Goal: Entertainment & Leisure: Consume media (video, audio)

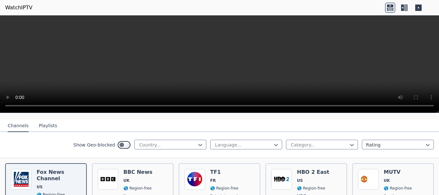
scroll to position [32, 0]
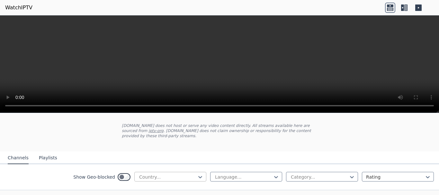
click at [175, 174] on div at bounding box center [167, 177] width 58 height 6
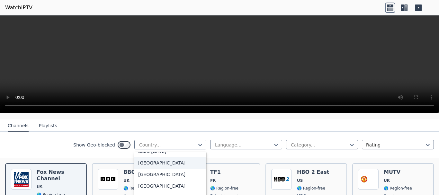
scroll to position [1862, 0]
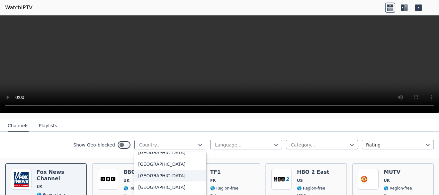
click at [156, 170] on div "[GEOGRAPHIC_DATA]" at bounding box center [170, 176] width 72 height 12
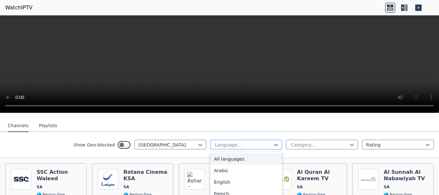
click at [244, 144] on div "Language..." at bounding box center [246, 145] width 72 height 10
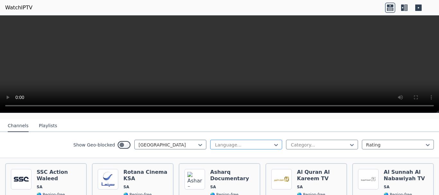
click at [246, 142] on div at bounding box center [243, 145] width 58 height 6
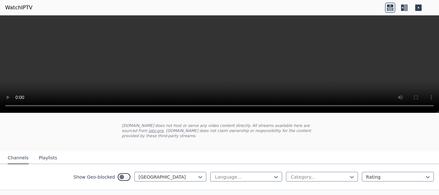
scroll to position [64, 0]
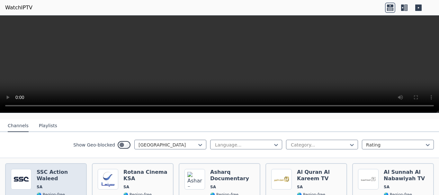
click at [63, 174] on h6 "SSC Action Waleed" at bounding box center [59, 175] width 44 height 13
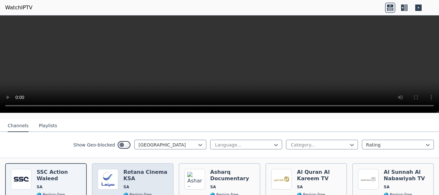
click at [132, 184] on span "SA" at bounding box center [145, 186] width 44 height 5
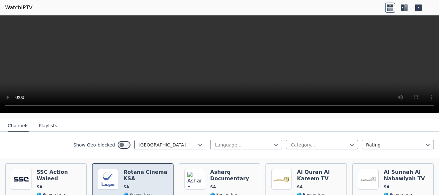
click at [132, 184] on span "SA" at bounding box center [145, 186] width 44 height 5
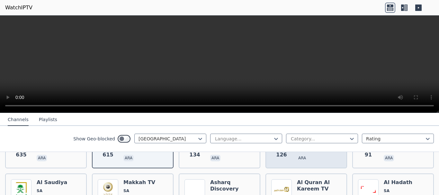
scroll to position [128, 0]
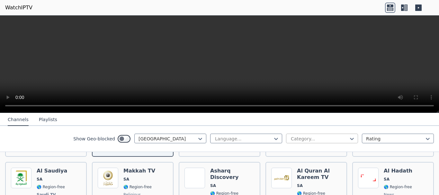
click at [300, 139] on div at bounding box center [319, 138] width 58 height 6
click at [367, 136] on div at bounding box center [395, 138] width 58 height 6
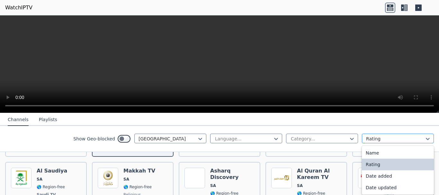
click at [367, 136] on div at bounding box center [395, 138] width 58 height 6
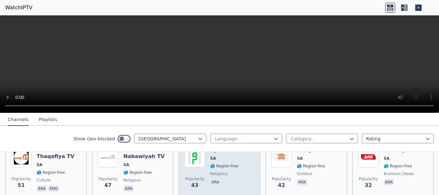
scroll to position [225, 0]
